Goal: Task Accomplishment & Management: Use online tool/utility

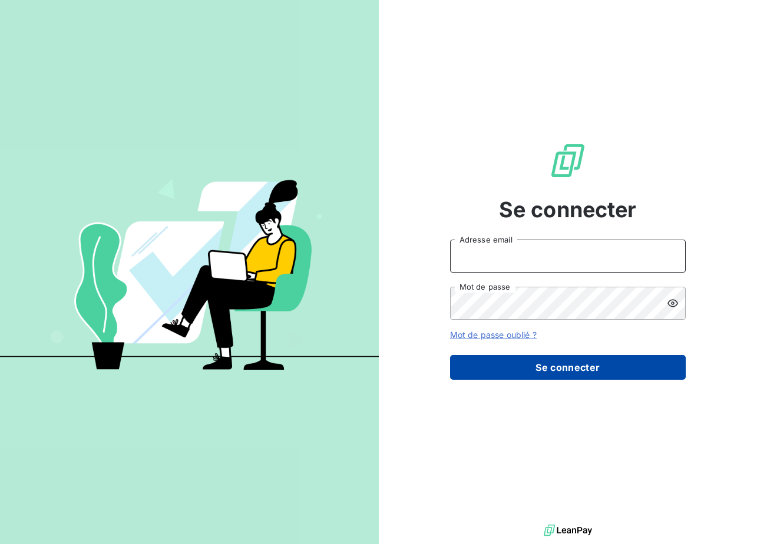
type input "[EMAIL_ADDRESS][DOMAIN_NAME]"
click at [585, 377] on button "Se connecter" at bounding box center [568, 367] width 236 height 25
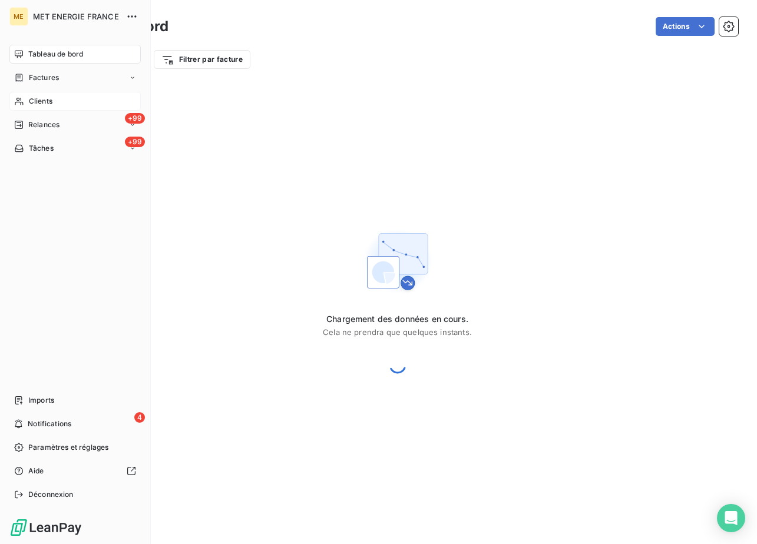
click at [37, 98] on span "Clients" at bounding box center [41, 101] width 24 height 11
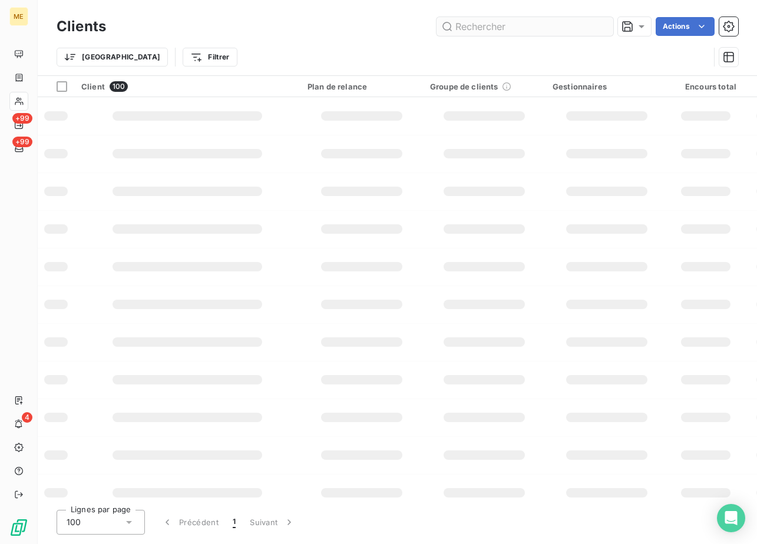
click at [532, 27] on input "text" at bounding box center [525, 26] width 177 height 19
type input "[EMAIL_ADDRESS][DOMAIN_NAME]"
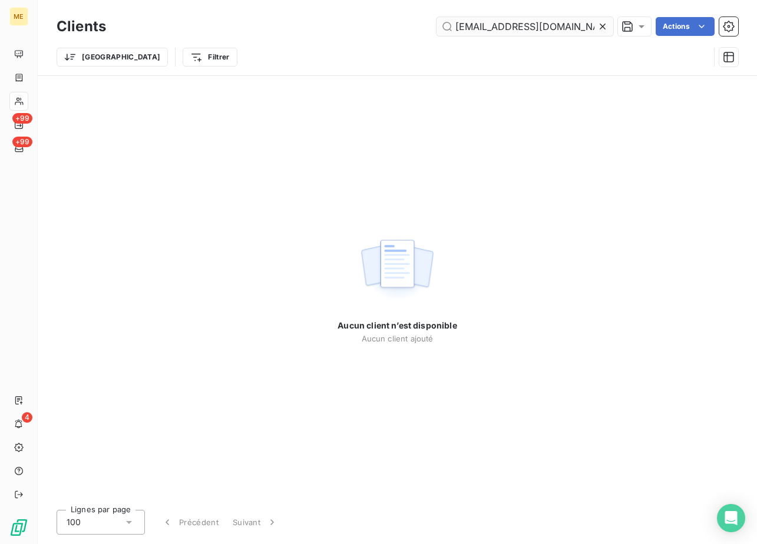
click at [568, 29] on input "[EMAIL_ADDRESS][DOMAIN_NAME]" at bounding box center [525, 26] width 177 height 19
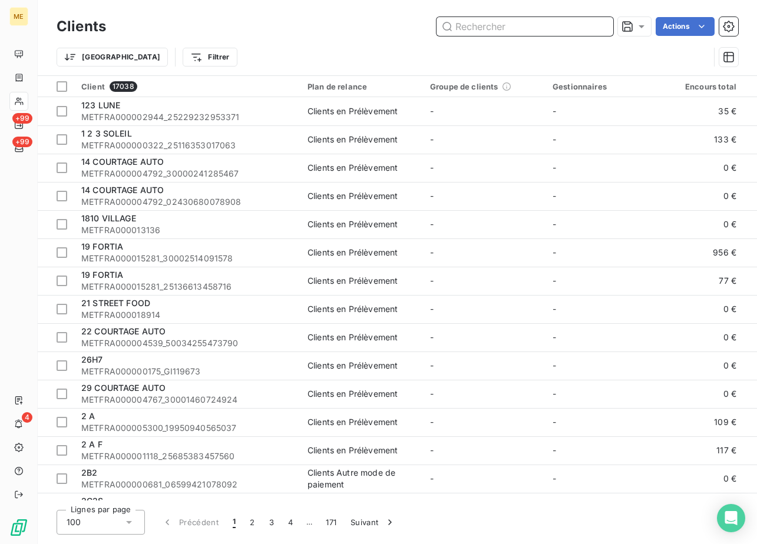
click at [480, 27] on input "text" at bounding box center [525, 26] width 177 height 19
